Goal: Ask a question

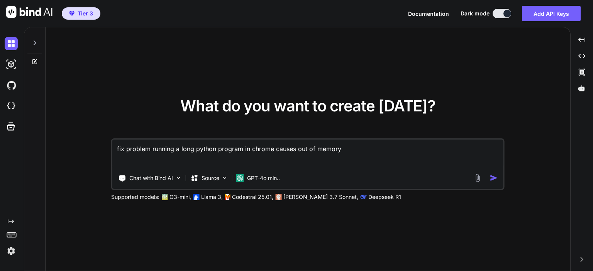
type textarea "x"
type textarea "c"
type textarea "x"
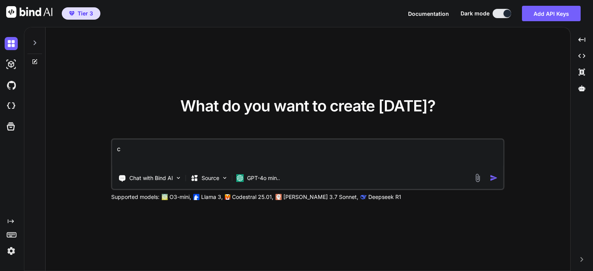
type textarea "co"
type textarea "x"
type textarea "con"
type textarea "x"
type textarea "conc"
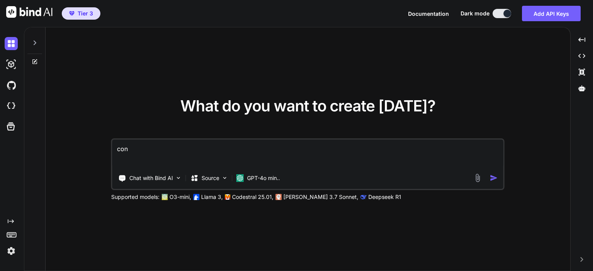
type textarea "x"
type textarea "conca"
type textarea "x"
type textarea "concat"
type textarea "x"
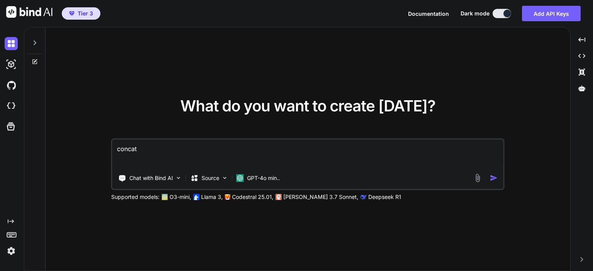
type textarea "concat"
type textarea "x"
type textarea "concat p"
type textarea "x"
type textarea "concat py"
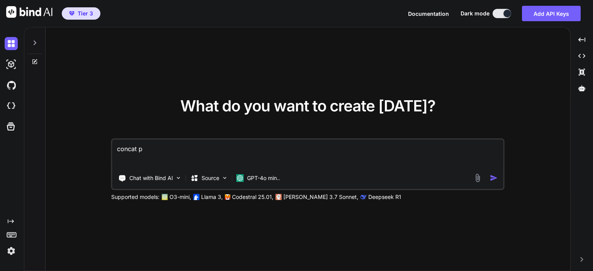
type textarea "x"
type textarea "concat pyt"
type textarea "x"
type textarea "concat pyto"
type textarea "x"
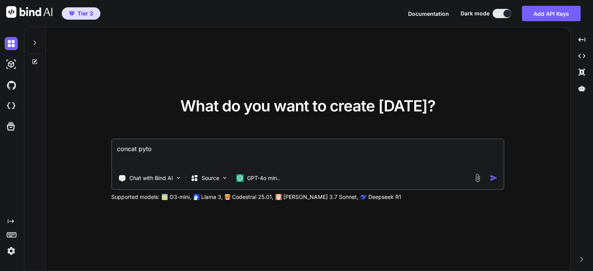
type textarea "concat pyton"
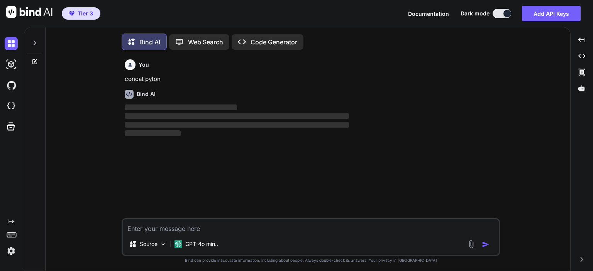
scroll to position [3, 0]
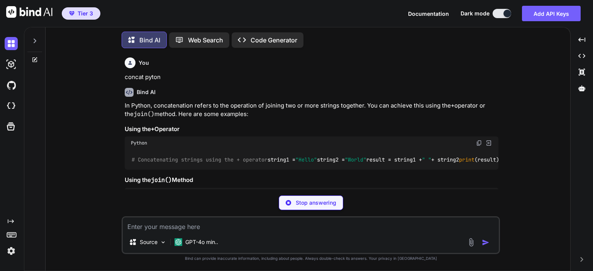
click at [278, 223] on textarea at bounding box center [311, 225] width 376 height 14
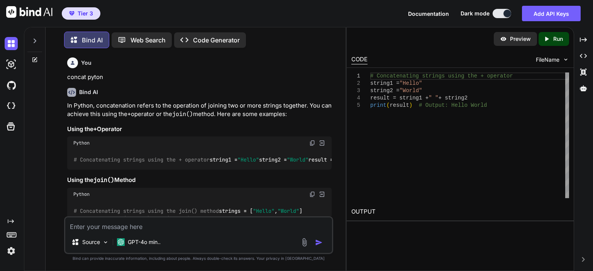
type textarea "x"
type textarea "c"
type textarea "x"
type textarea "con"
type textarea "x"
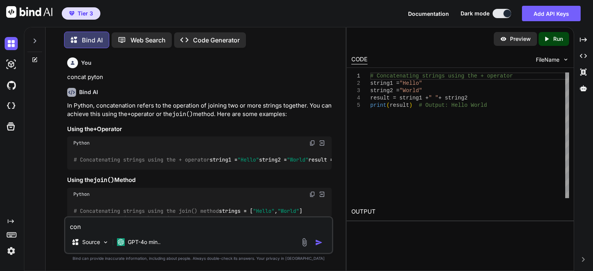
type textarea "conc"
type textarea "x"
type textarea "conca"
type textarea "x"
type textarea "concat"
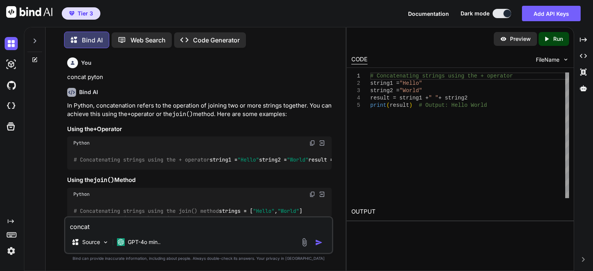
type textarea "x"
type textarea "concat t"
type textarea "x"
type textarea "concat to"
type textarea "x"
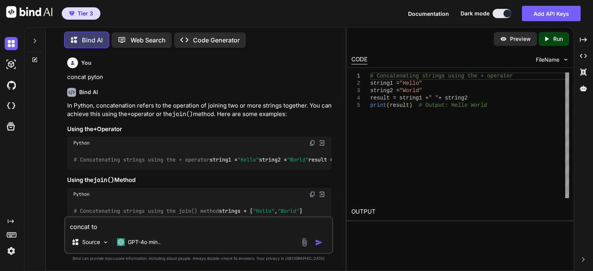
type textarea "concat to"
type textarea "x"
type textarea "concat to"
type textarea "x"
type textarea "concat t"
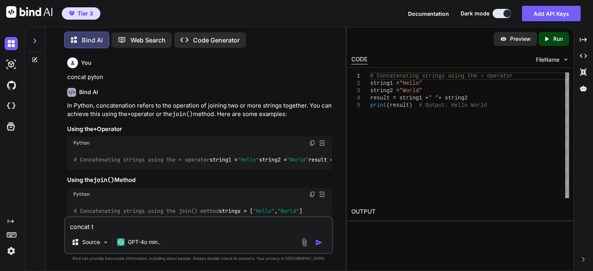
type textarea "x"
type textarea "concat tw"
type textarea "x"
type textarea "concat two"
type textarea "x"
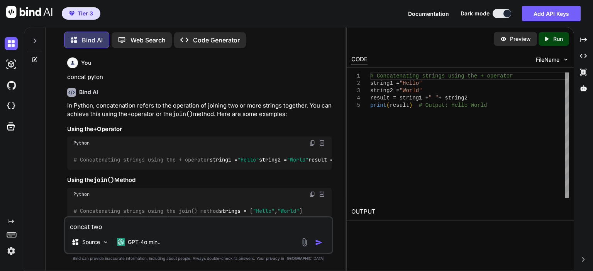
type textarea "concat two"
type textarea "x"
type textarea "concat two d"
type textarea "x"
type textarea "concat two da"
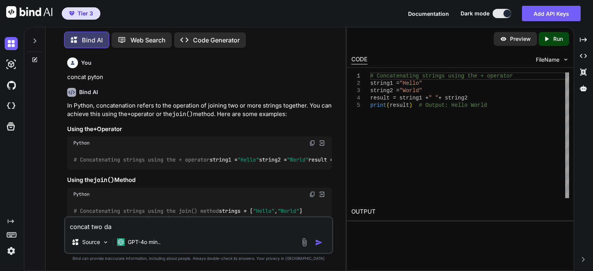
type textarea "x"
type textarea "concat two dat"
type textarea "x"
type textarea "concat two data"
type textarea "x"
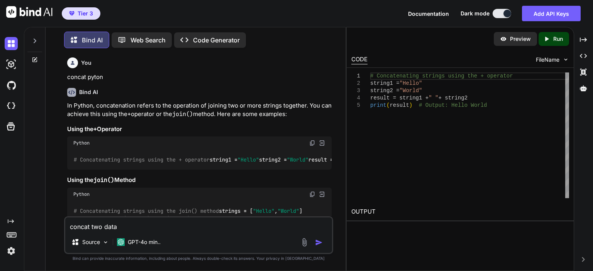
type textarea "concat two dat"
type textarea "x"
type textarea "concat two da"
type textarea "x"
type textarea "concat two d"
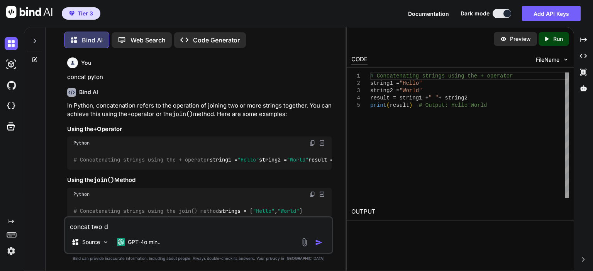
type textarea "x"
type textarea "concat two"
type textarea "x"
type textarea "concat two"
type textarea "x"
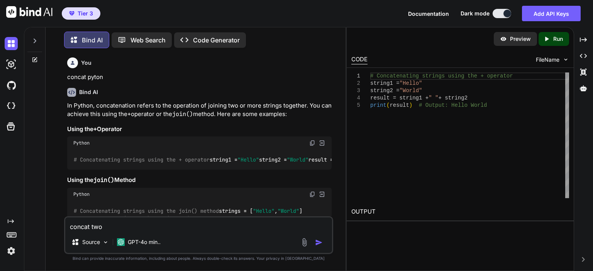
type textarea "concat tw"
type textarea "x"
type textarea "concat t"
type textarea "x"
type textarea "concat"
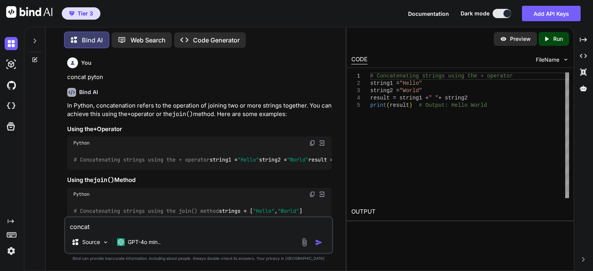
type textarea "x"
type textarea "concat a"
type textarea "x"
type textarea "concat a"
type textarea "x"
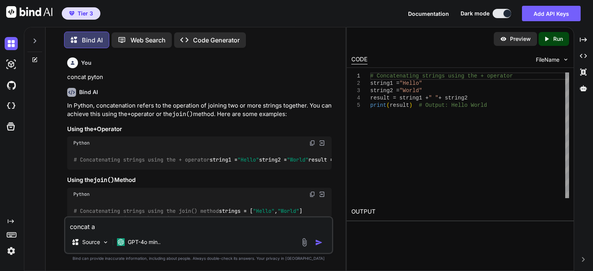
type textarea "concat a l"
type textarea "x"
type textarea "concat a li"
type textarea "x"
type textarea "concat a lis"
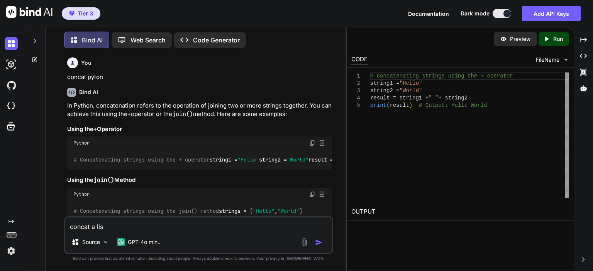
type textarea "x"
type textarea "concat a list"
type textarea "x"
type textarea "concat a list"
type textarea "x"
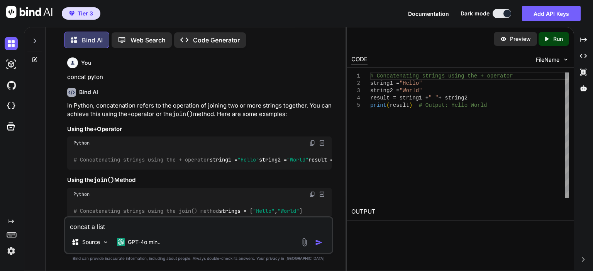
type textarea "concat a list o"
type textarea "x"
type textarea "concat a list of"
type textarea "x"
type textarea "concat a list of"
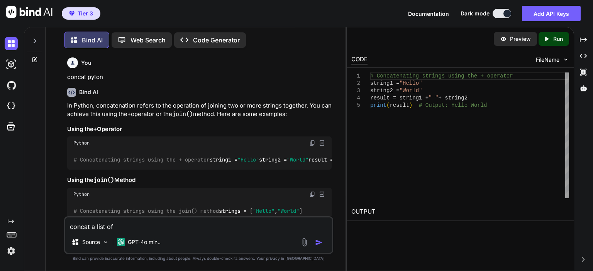
type textarea "x"
type textarea "concat a list of d"
type textarea "x"
type textarea "concat a list of da"
type textarea "x"
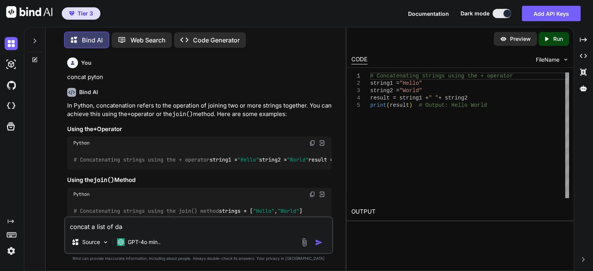
type textarea "concat a list of dat"
type textarea "x"
type textarea "concat a list of data"
type textarea "x"
type textarea "concat a list of dataf"
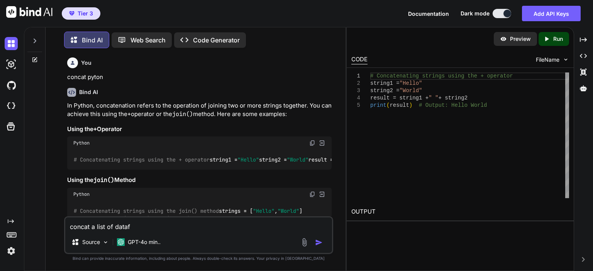
type textarea "x"
type textarea "concat a list of datafr"
type textarea "x"
type textarea "concat a list of datafra"
type textarea "x"
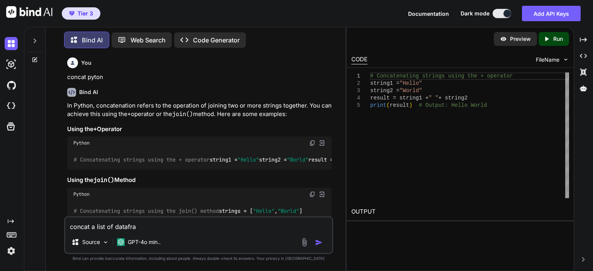
type textarea "concat a list of datafram"
type textarea "x"
type textarea "concat a list of dataframe"
type textarea "x"
type textarea "concat a list of dataframes"
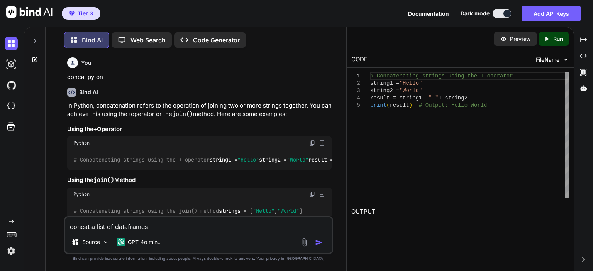
type textarea "x"
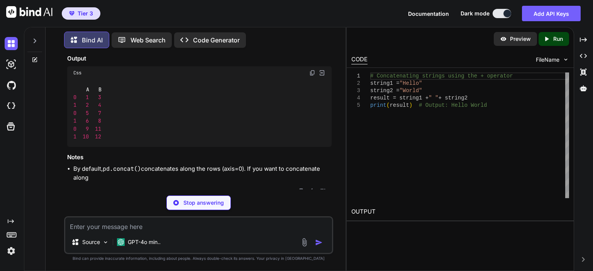
scroll to position [590, 0]
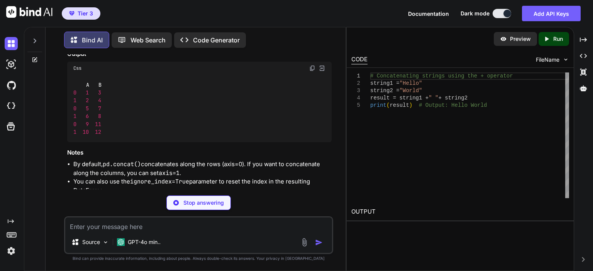
type textarea "x"
type textarea "pip install pandas"
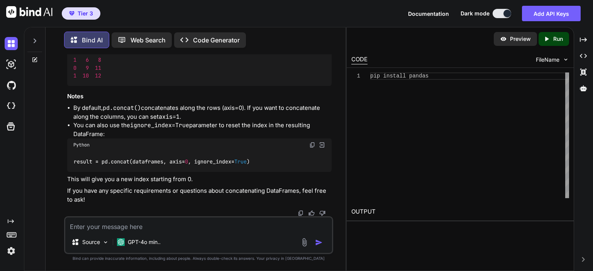
scroll to position [628, 0]
